Goal: Information Seeking & Learning: Learn about a topic

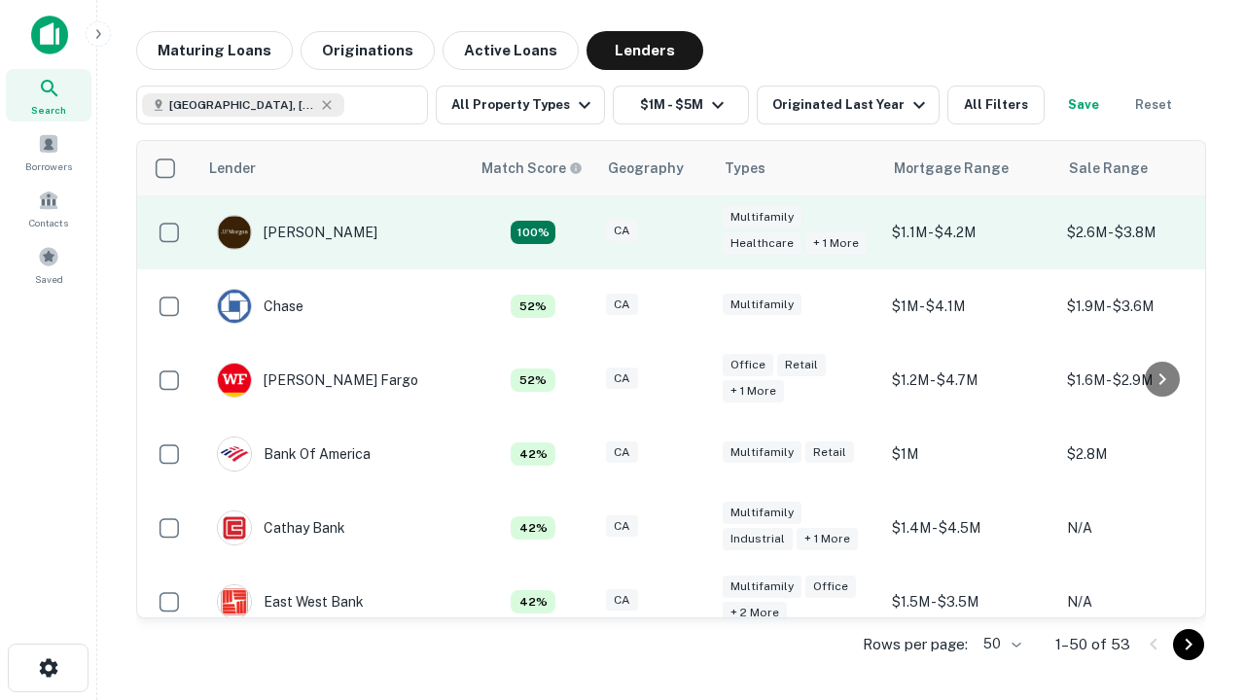
click at [690, 232] on div "CA" at bounding box center [654, 233] width 97 height 26
